Goal: Task Accomplishment & Management: Manage account settings

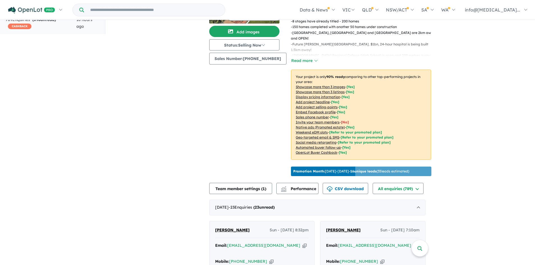
scroll to position [1, 0]
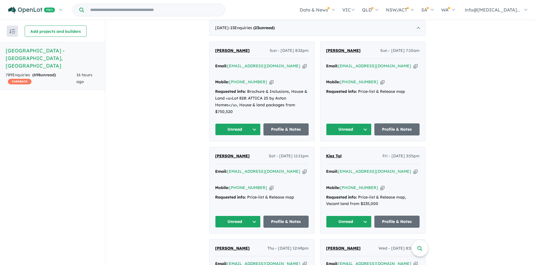
scroll to position [236, 0]
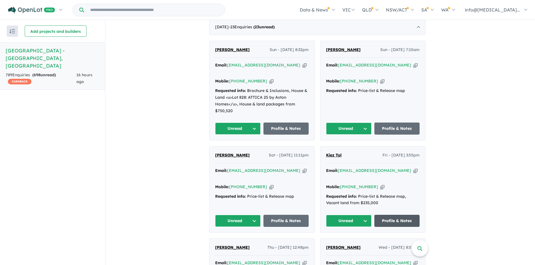
click at [399, 215] on link "Profile & Notes" at bounding box center [396, 221] width 45 height 12
click at [290, 215] on link "Profile & Notes" at bounding box center [285, 221] width 45 height 12
click at [396, 123] on link "Profile & Notes" at bounding box center [396, 129] width 45 height 12
click at [278, 123] on link "Profile & Notes" at bounding box center [285, 129] width 45 height 12
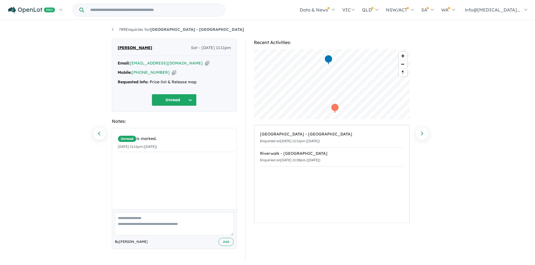
click at [205, 64] on icon "button" at bounding box center [207, 63] width 4 height 6
